Goal: Task Accomplishment & Management: Complete application form

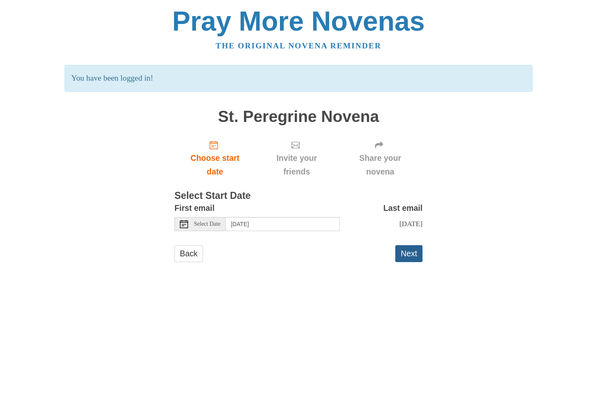
click at [411, 254] on button "Next" at bounding box center [408, 253] width 27 height 17
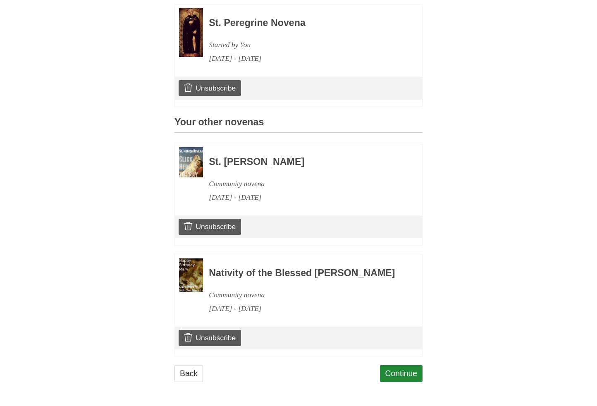
scroll to position [263, 0]
click at [222, 337] on link "Unsubscribe" at bounding box center [210, 338] width 62 height 16
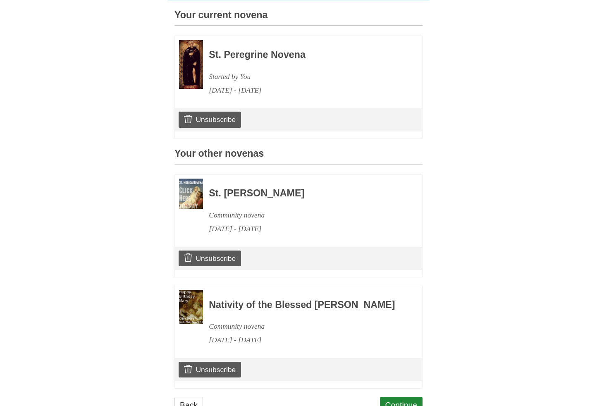
scroll to position [303, 0]
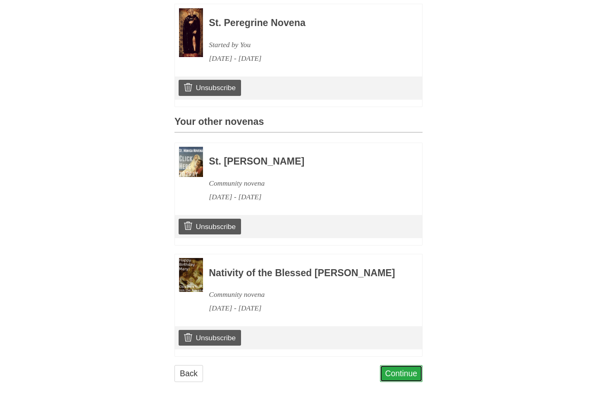
click at [403, 374] on link "Continue" at bounding box center [401, 373] width 43 height 17
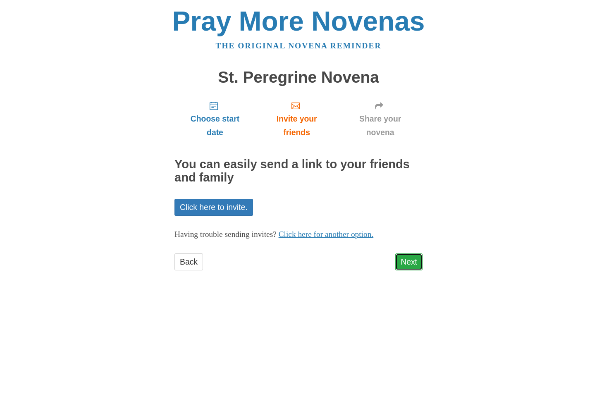
click at [407, 261] on link "Next" at bounding box center [408, 262] width 27 height 17
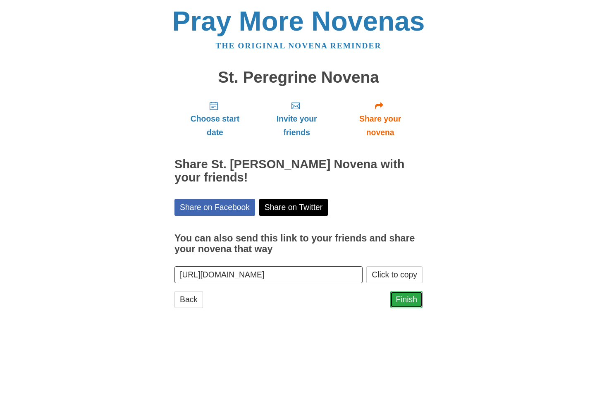
click at [413, 301] on link "Finish" at bounding box center [406, 299] width 32 height 17
